Goal: Task Accomplishment & Management: Use online tool/utility

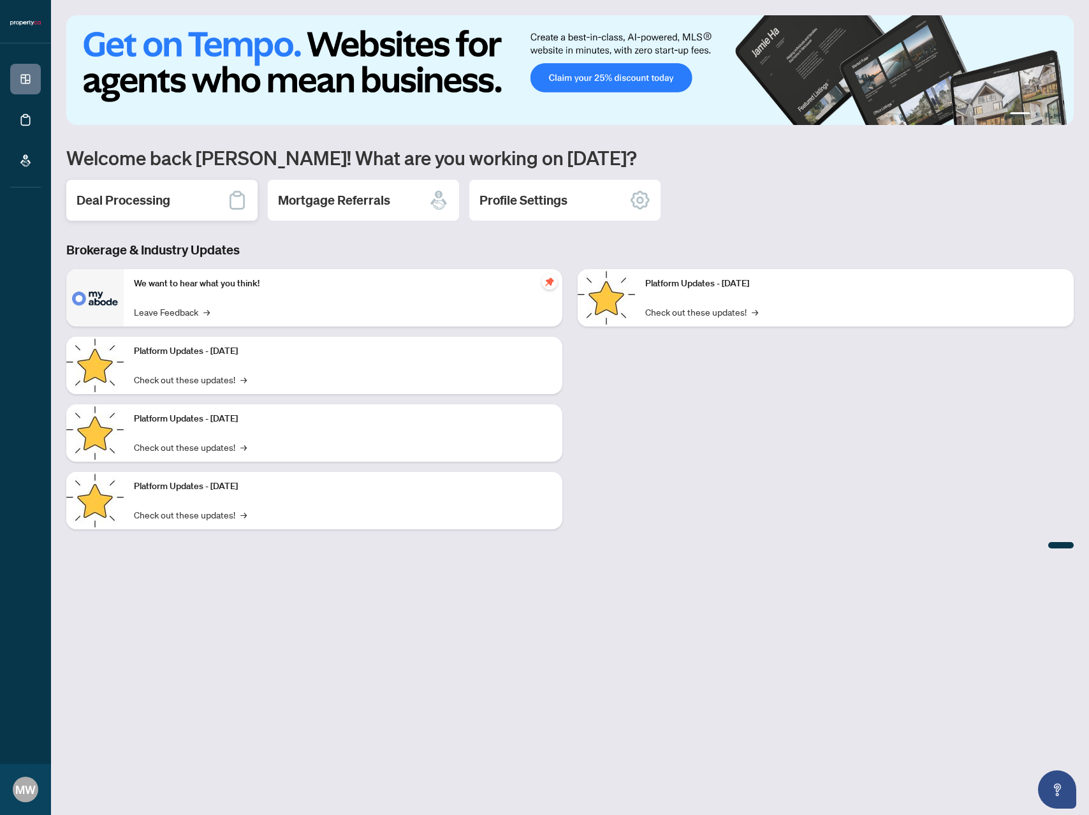
click at [124, 194] on h2 "Deal Processing" at bounding box center [124, 200] width 94 height 18
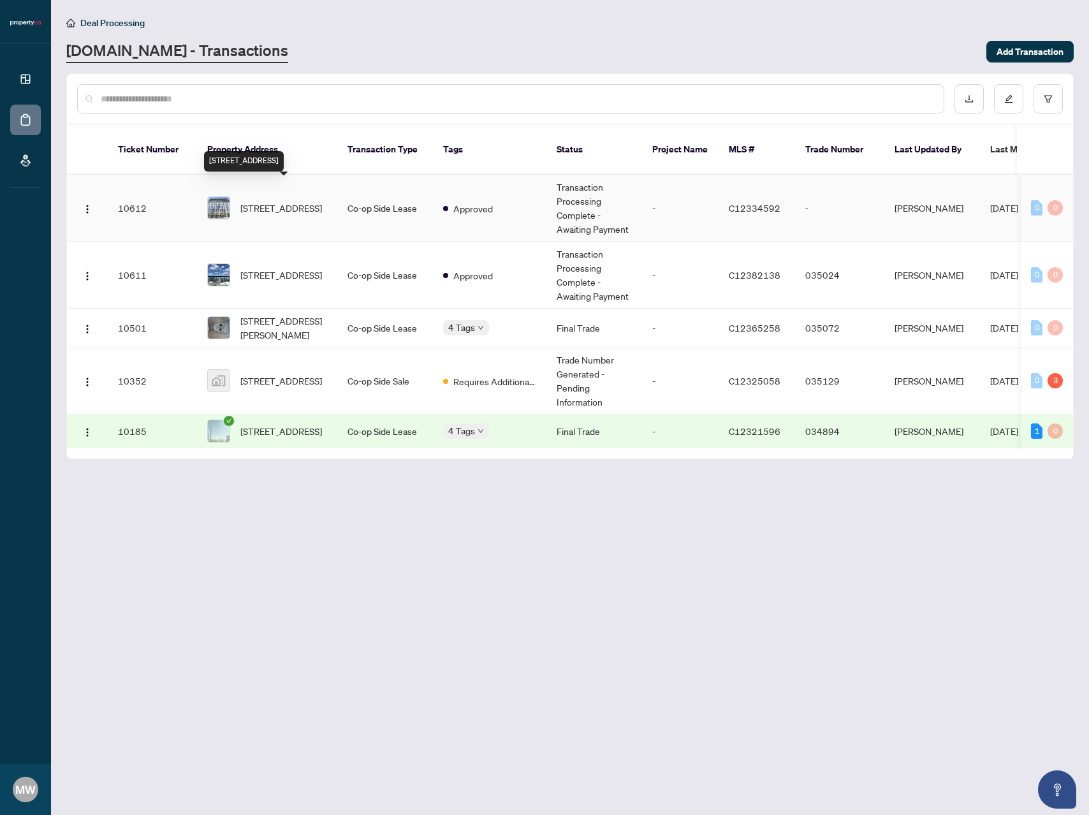
click at [287, 201] on span "[STREET_ADDRESS]" at bounding box center [281, 208] width 82 height 14
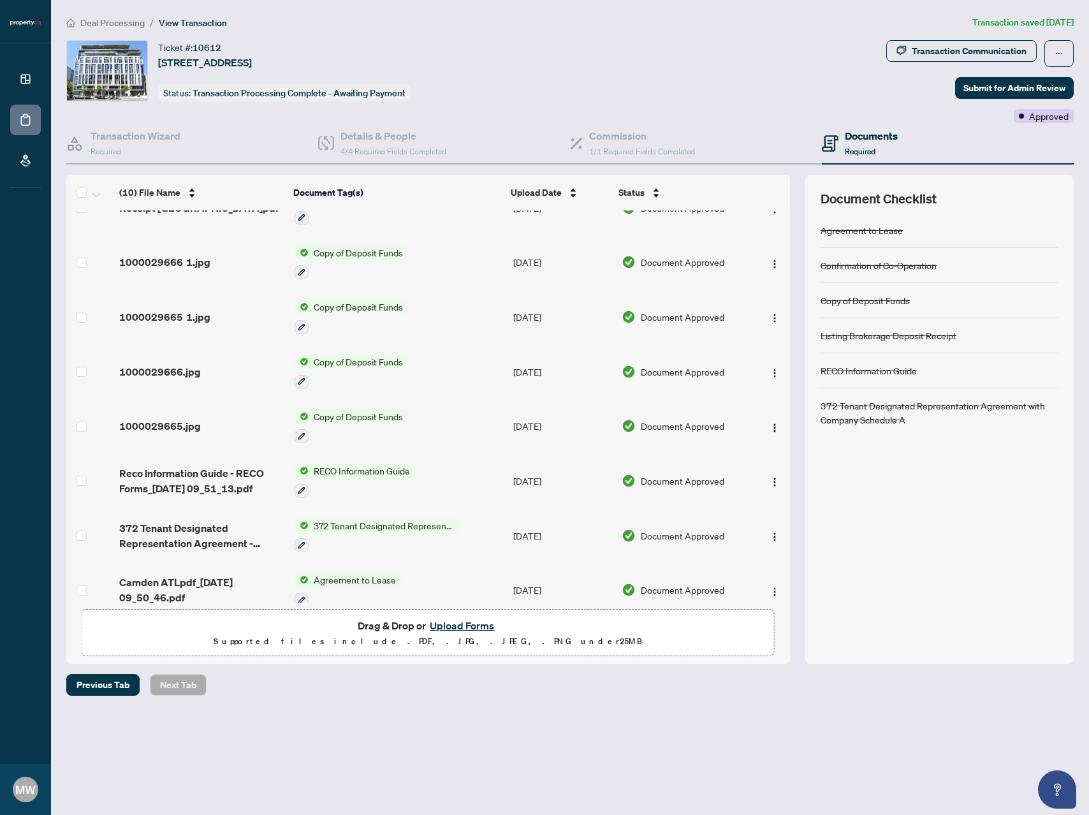
scroll to position [142, 0]
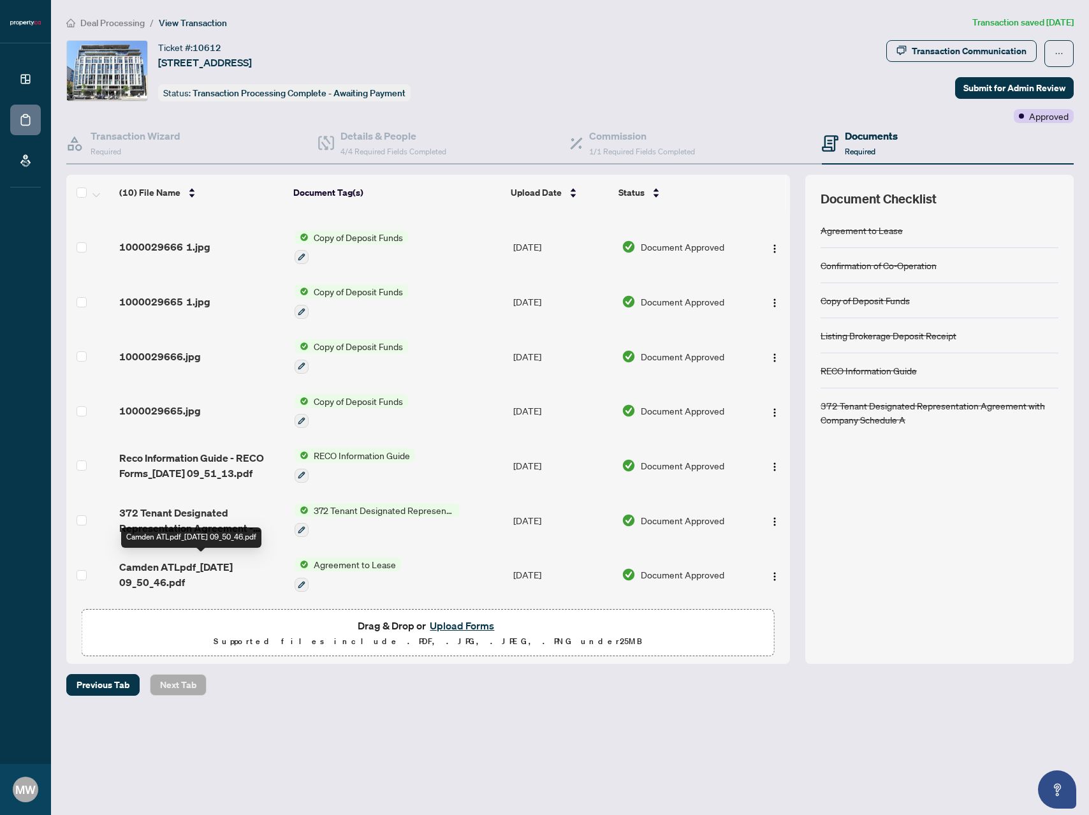
click at [198, 567] on span "Camden ATLpdf_[DATE] 09_50_46.pdf" at bounding box center [201, 574] width 165 height 31
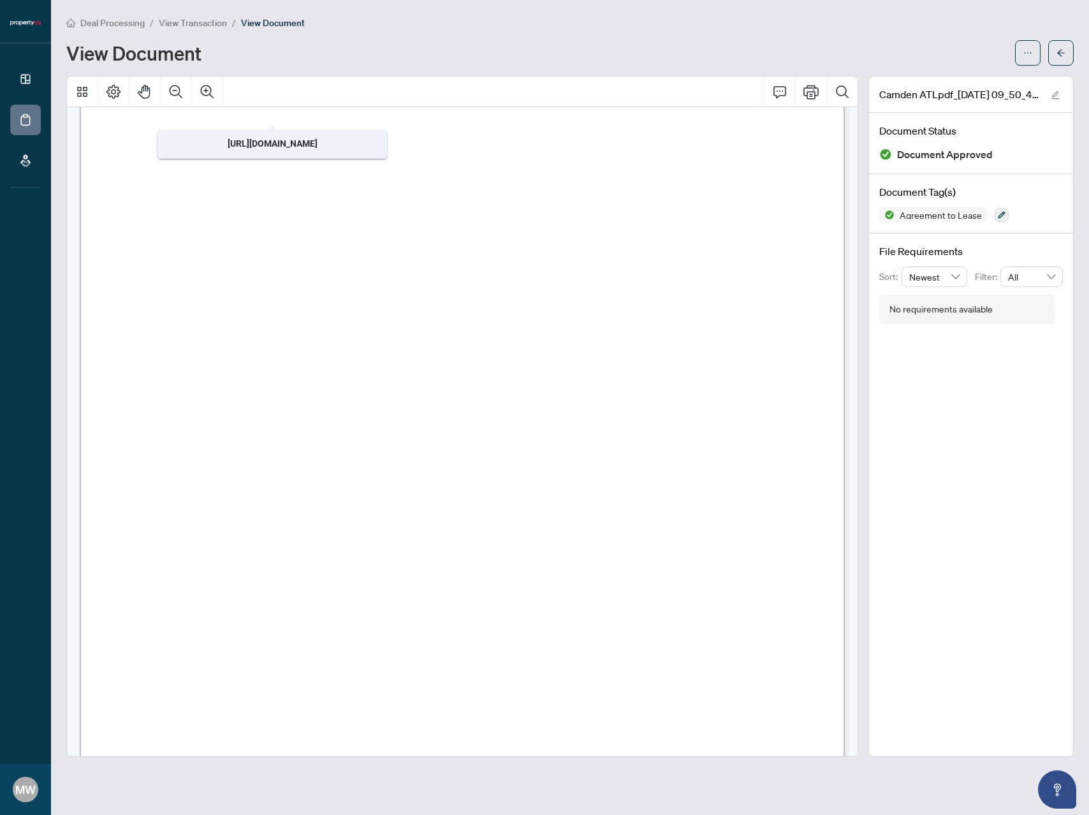
scroll to position [6124, 0]
